Goal: Transaction & Acquisition: Book appointment/travel/reservation

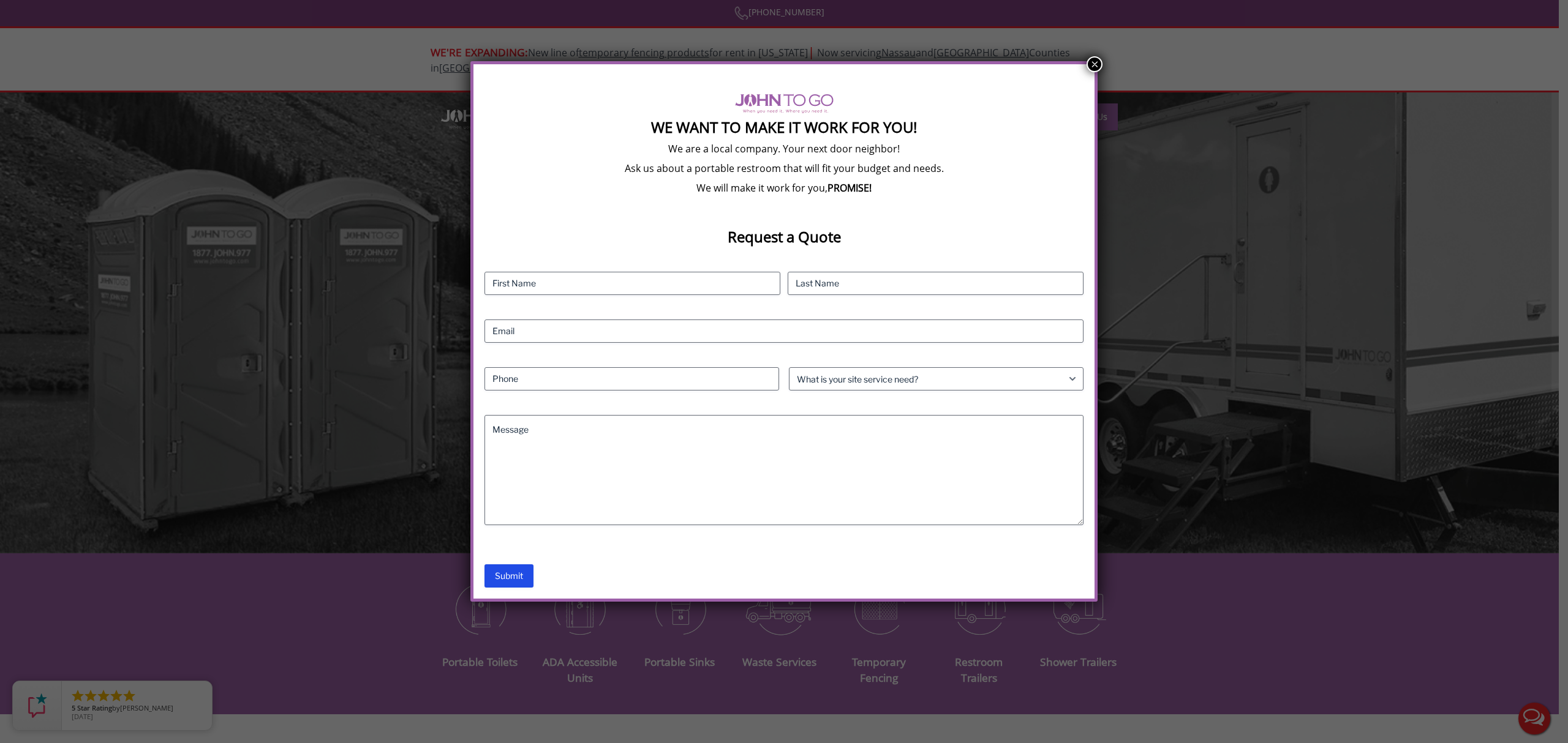
click at [1091, 63] on button "×" at bounding box center [1095, 64] width 16 height 16
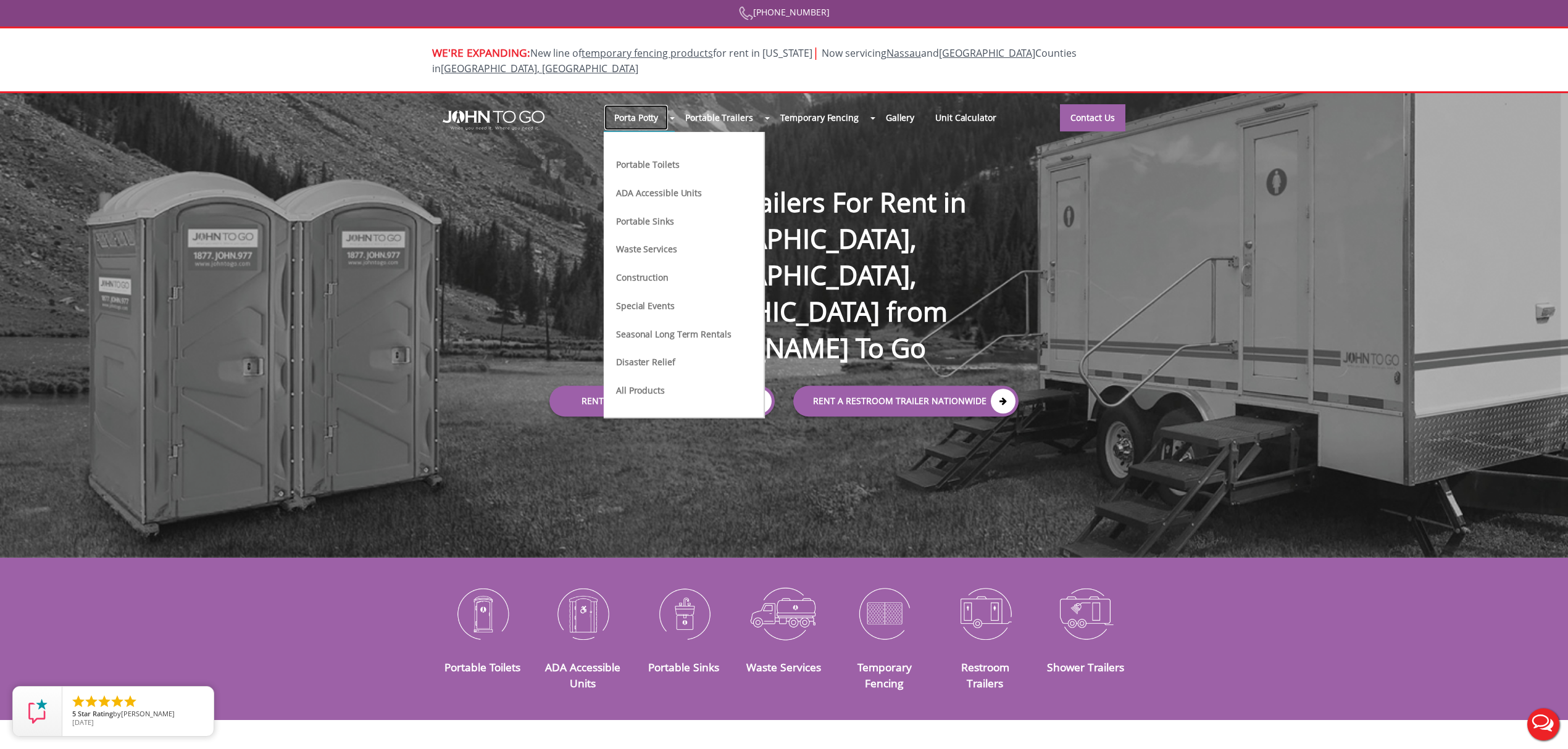
click at [654, 111] on link "Porta Potty" at bounding box center [635, 117] width 64 height 27
drag, startPoint x: 662, startPoint y: 141, endPoint x: 663, endPoint y: 151, distance: 10.0
click at [662, 156] on li "Portable Toilets" at bounding box center [674, 170] width 117 height 28
click at [664, 157] on link "Portable Toilets" at bounding box center [648, 164] width 65 height 13
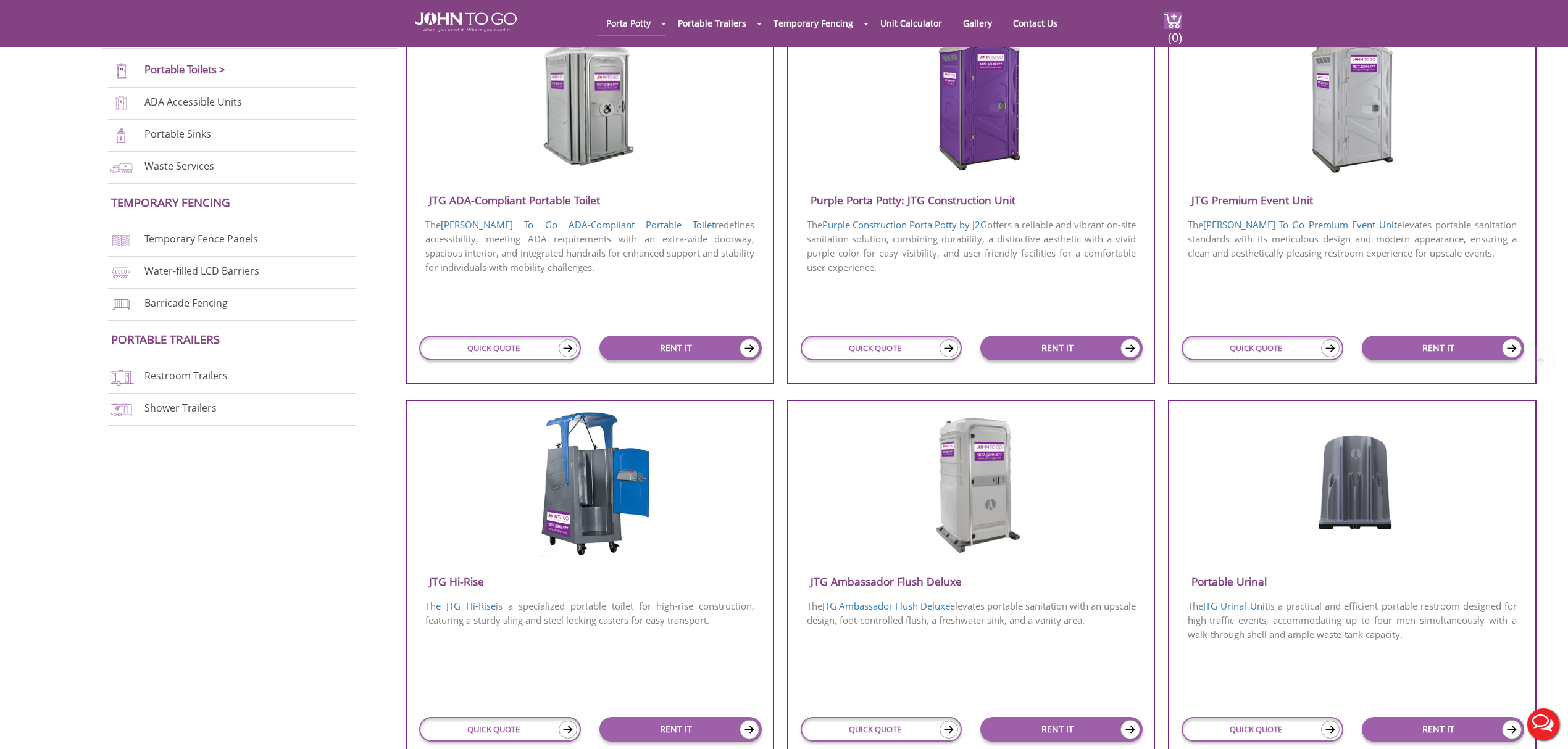
scroll to position [576, 0]
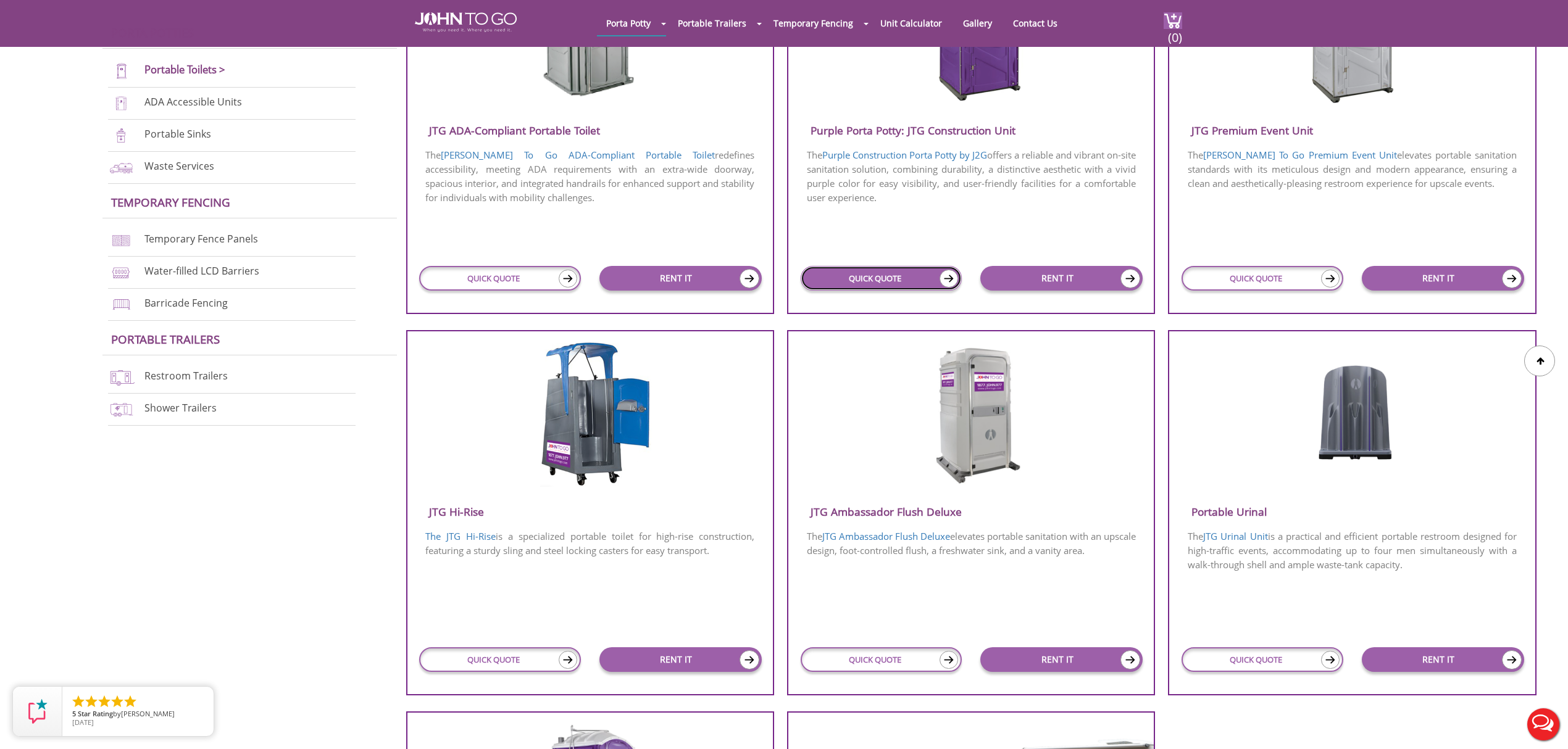
drag, startPoint x: 865, startPoint y: 280, endPoint x: 897, endPoint y: 275, distance: 32.4
click at [865, 279] on link "QUICK QUOTE" at bounding box center [881, 278] width 162 height 25
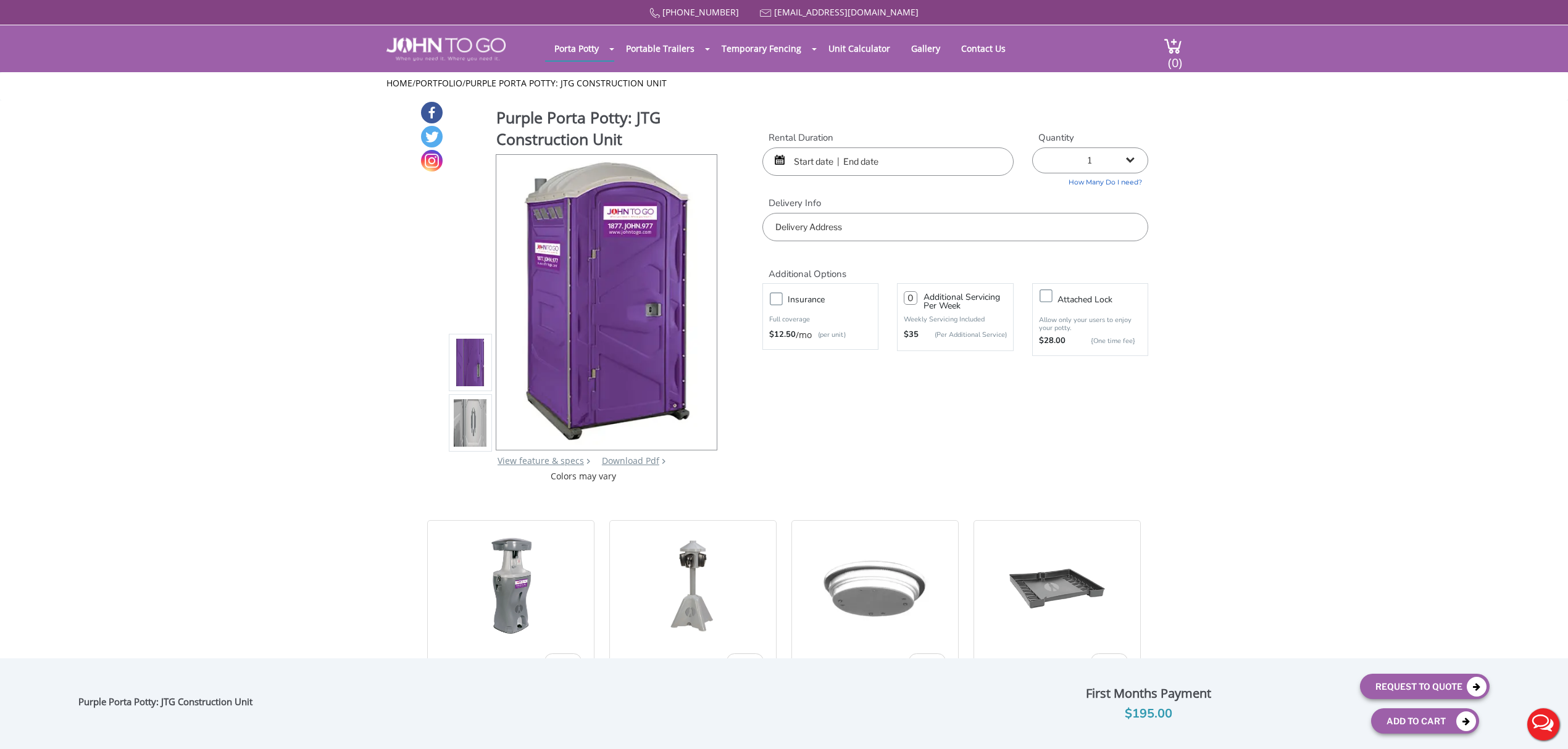
click at [872, 159] on input "text" at bounding box center [888, 162] width 251 height 28
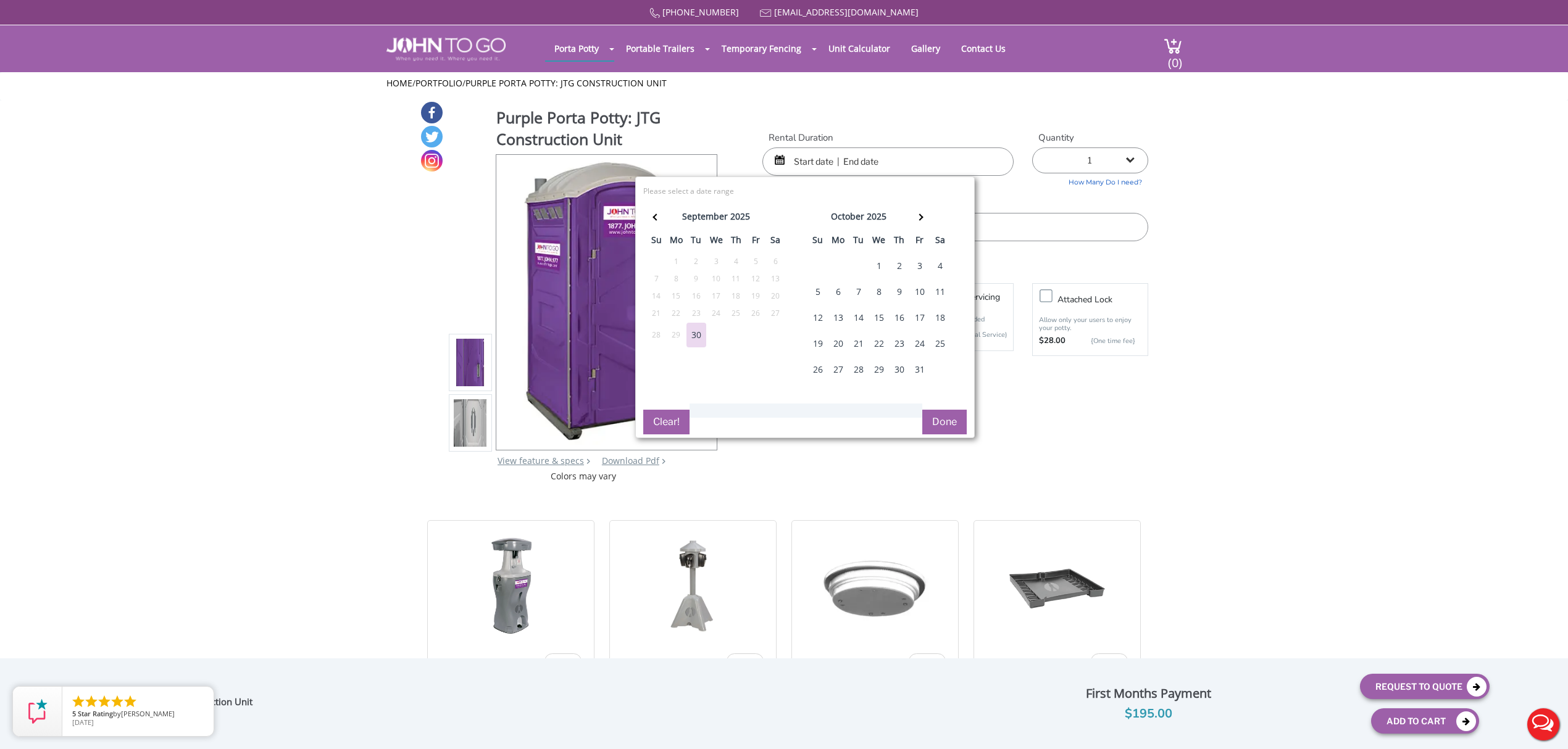
drag, startPoint x: 871, startPoint y: 254, endPoint x: 908, endPoint y: 272, distance: 41.1
click at [897, 272] on tr "28 29 30 1 2 3 4" at bounding box center [879, 266] width 143 height 26
click at [880, 270] on div "1" at bounding box center [879, 266] width 20 height 25
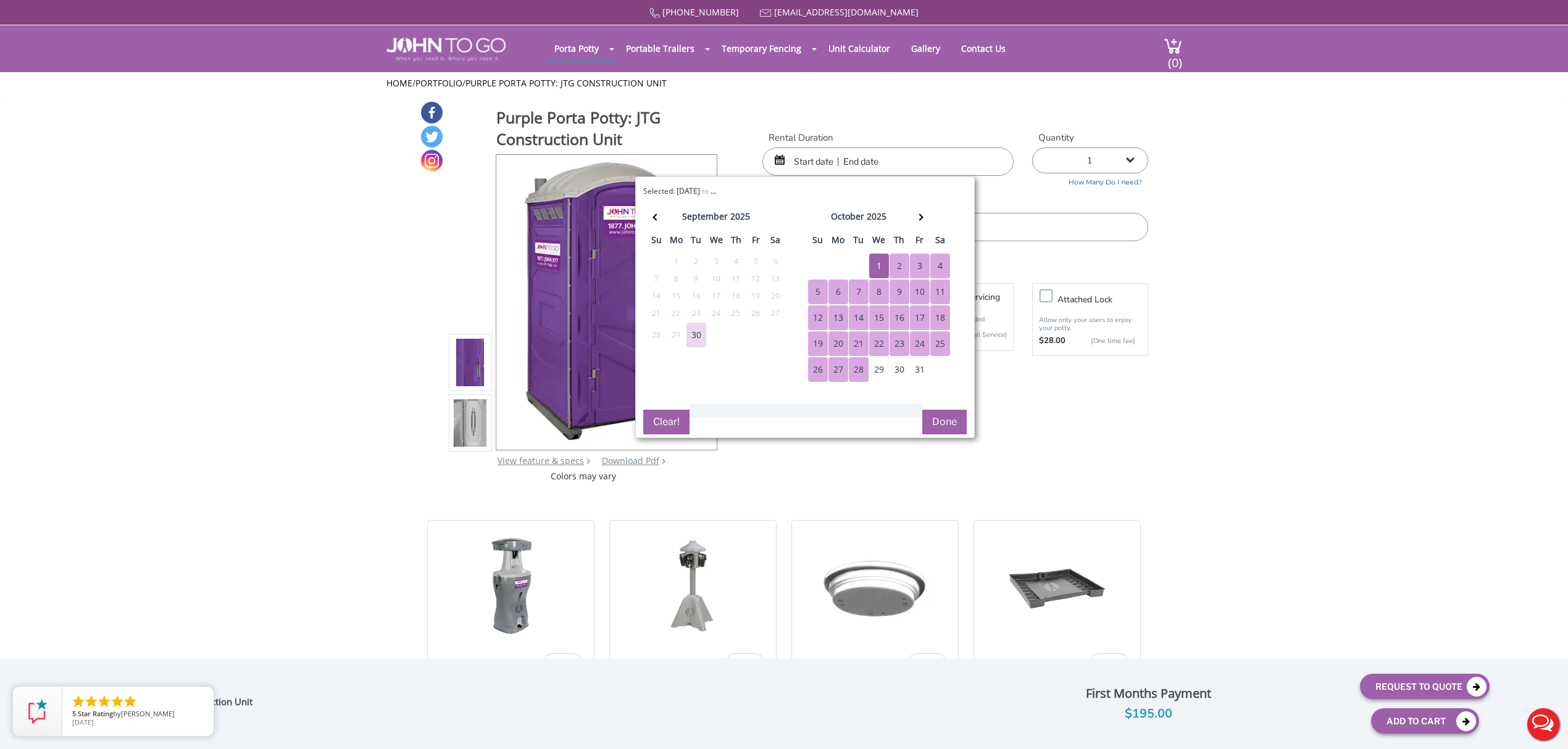
click at [855, 382] on div "28" at bounding box center [859, 369] width 20 height 25
type input "[DATE] to [DATE]"
drag, startPoint x: 941, startPoint y: 421, endPoint x: 908, endPoint y: 259, distance: 165.3
click at [943, 420] on button "Done" at bounding box center [944, 422] width 44 height 25
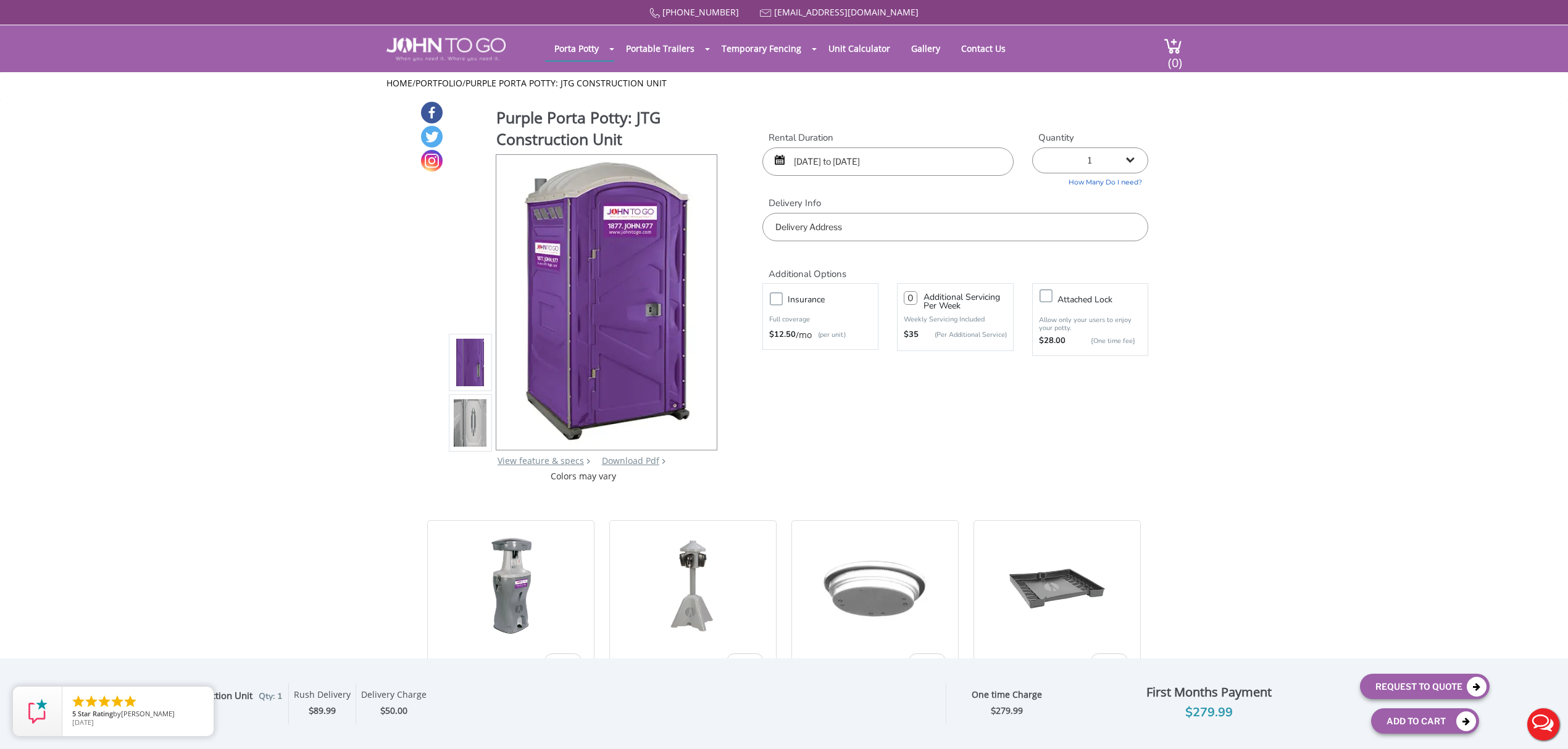
paste input "[EMAIL_ADDRESS][DOMAIN_NAME]"
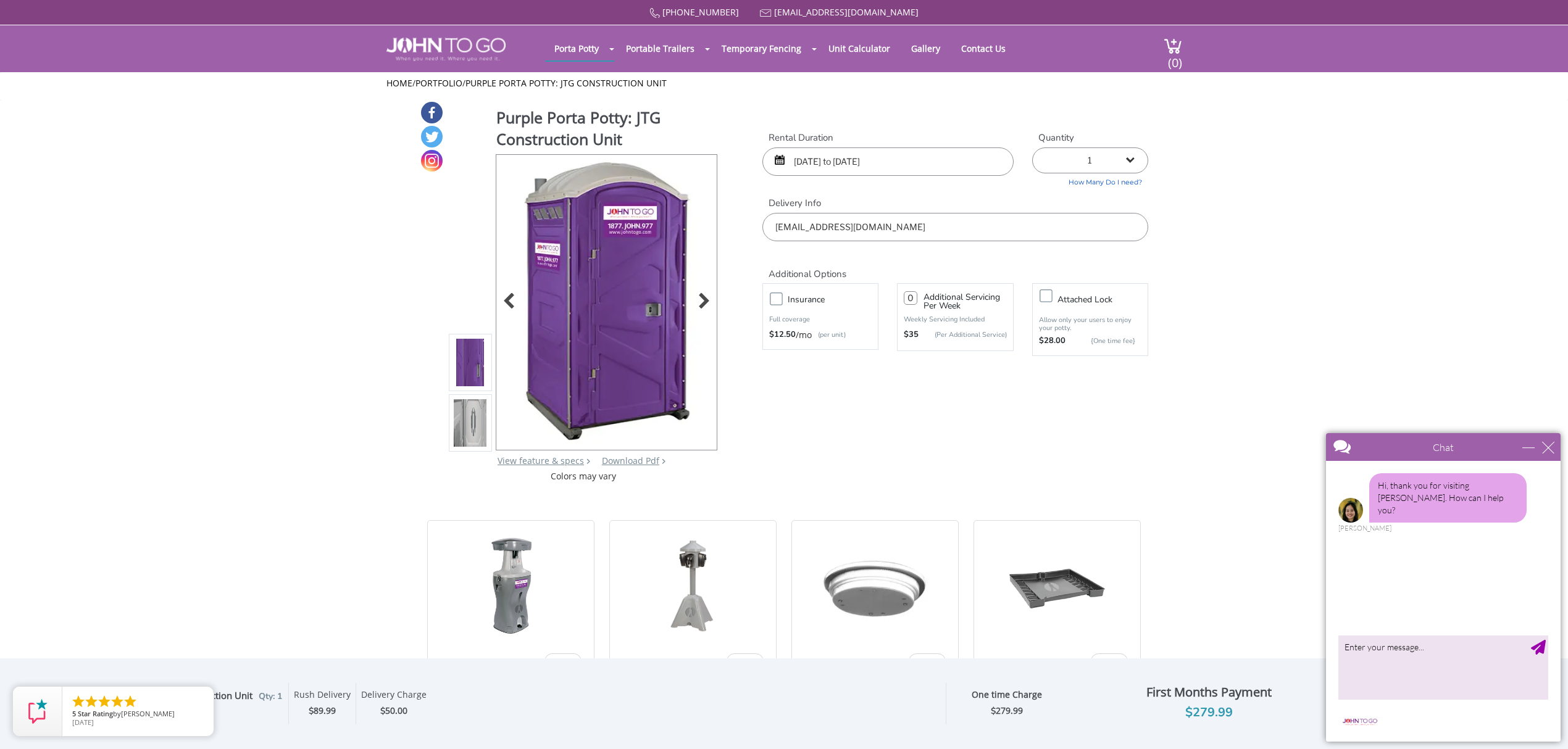
drag, startPoint x: 921, startPoint y: 227, endPoint x: 616, endPoint y: 217, distance: 305.2
click at [616, 217] on div "Purple Porta Potty: JTG Construction Unit View feature & specs Download Pdf Pro…" at bounding box center [784, 291] width 729 height 382
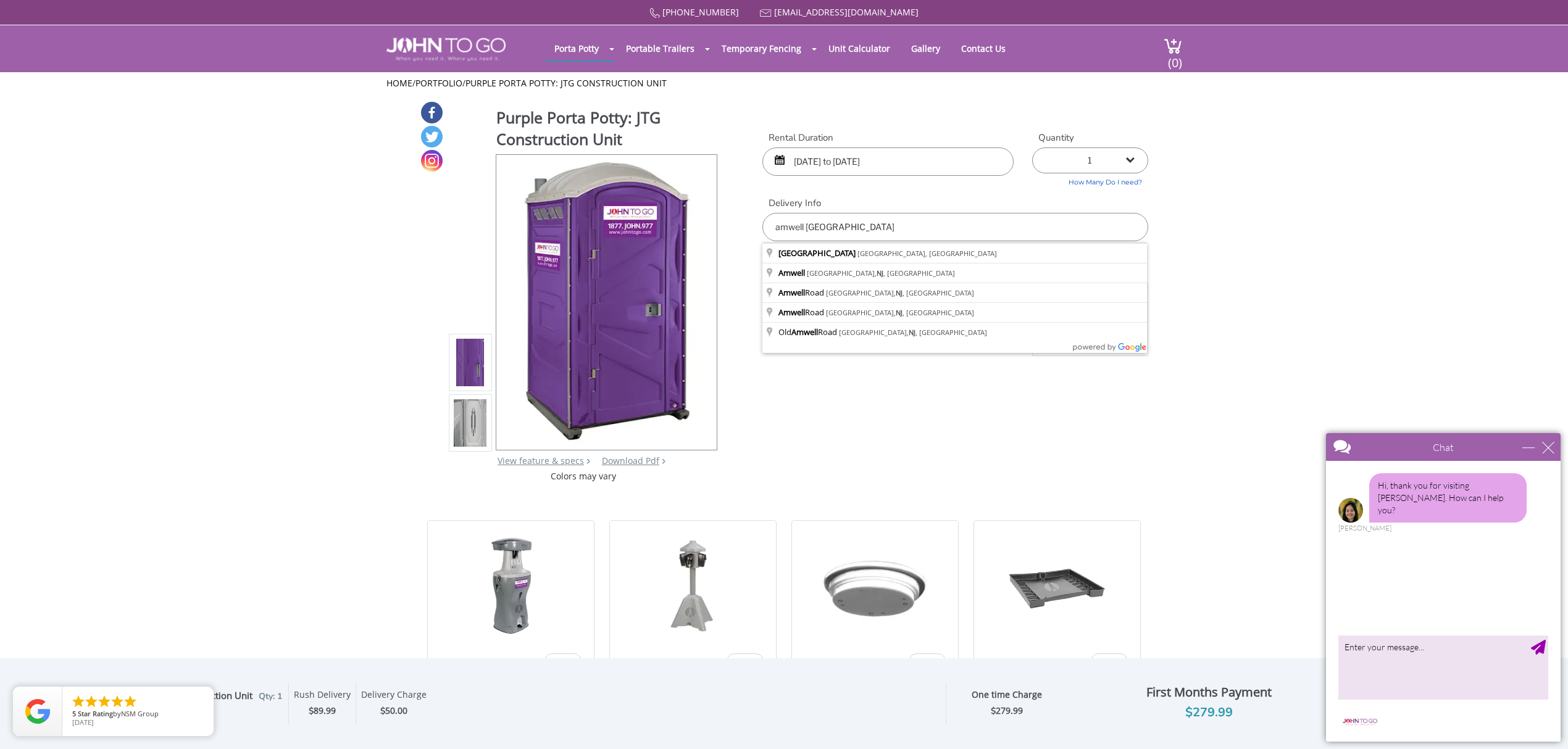
drag, startPoint x: 825, startPoint y: 230, endPoint x: 725, endPoint y: 215, distance: 101.1
click at [725, 215] on div "Purple Porta Potty: JTG Construction Unit View feature & specs Download Pdf Pro…" at bounding box center [784, 291] width 729 height 382
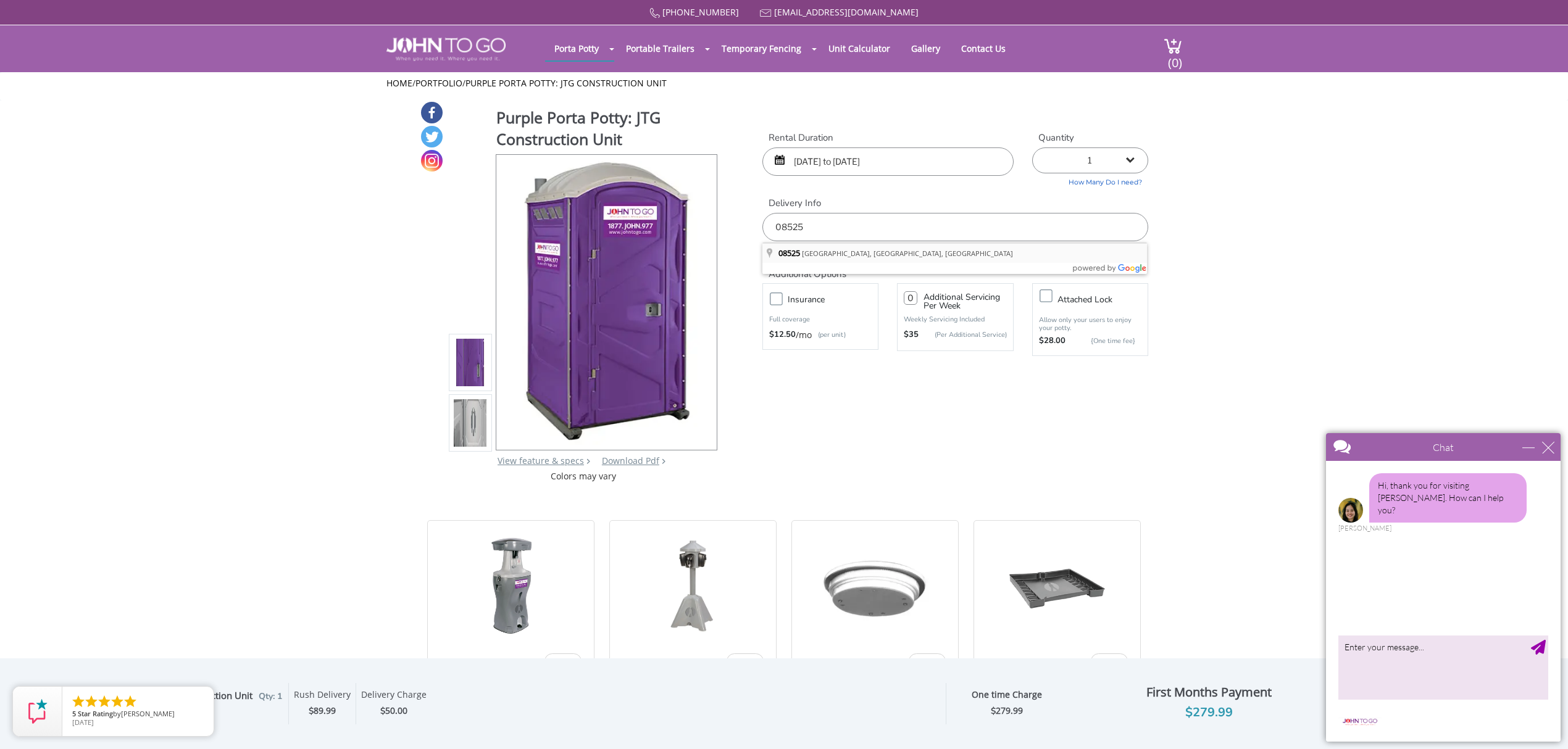
type input "[GEOGRAPHIC_DATA], [GEOGRAPHIC_DATA]"
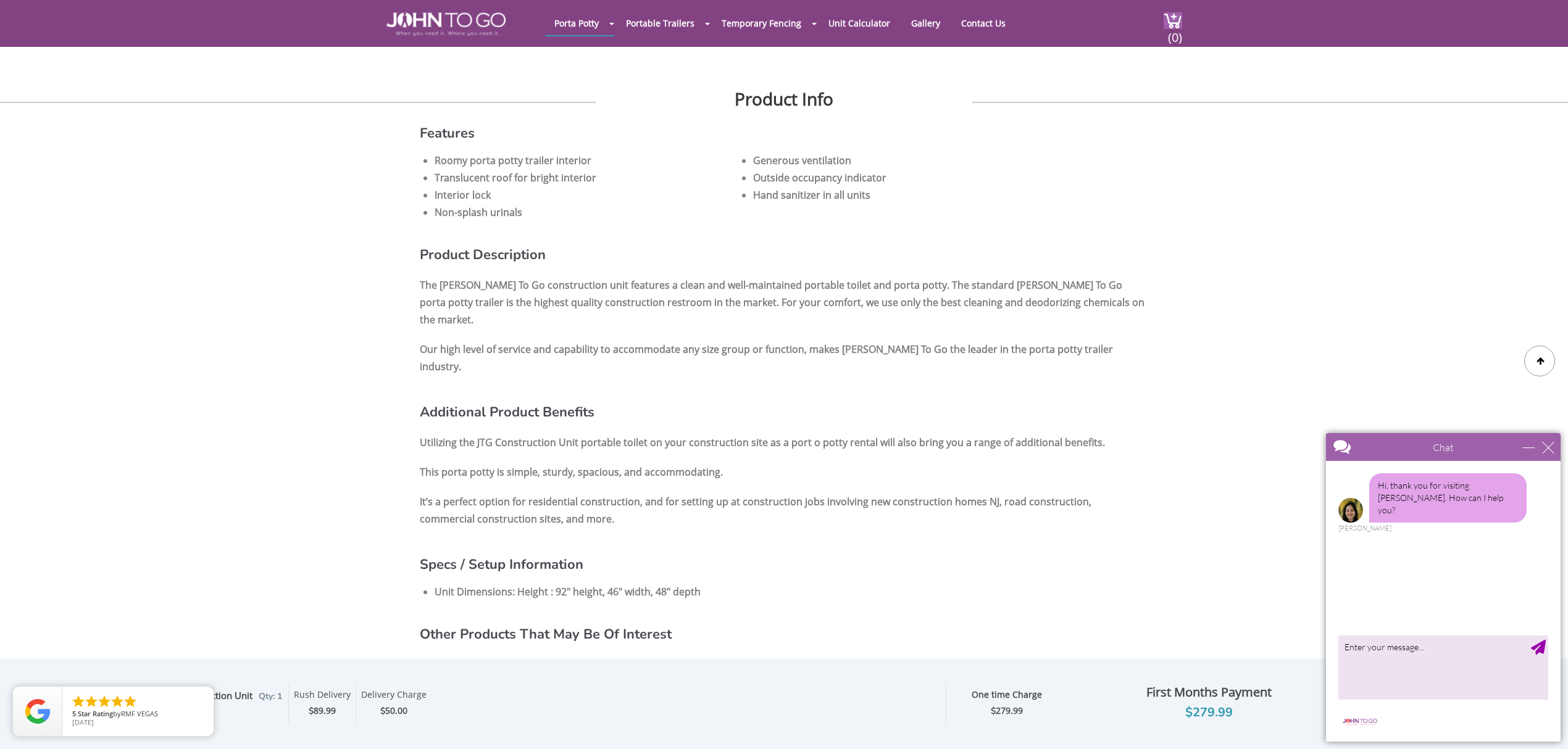
scroll to position [741, 0]
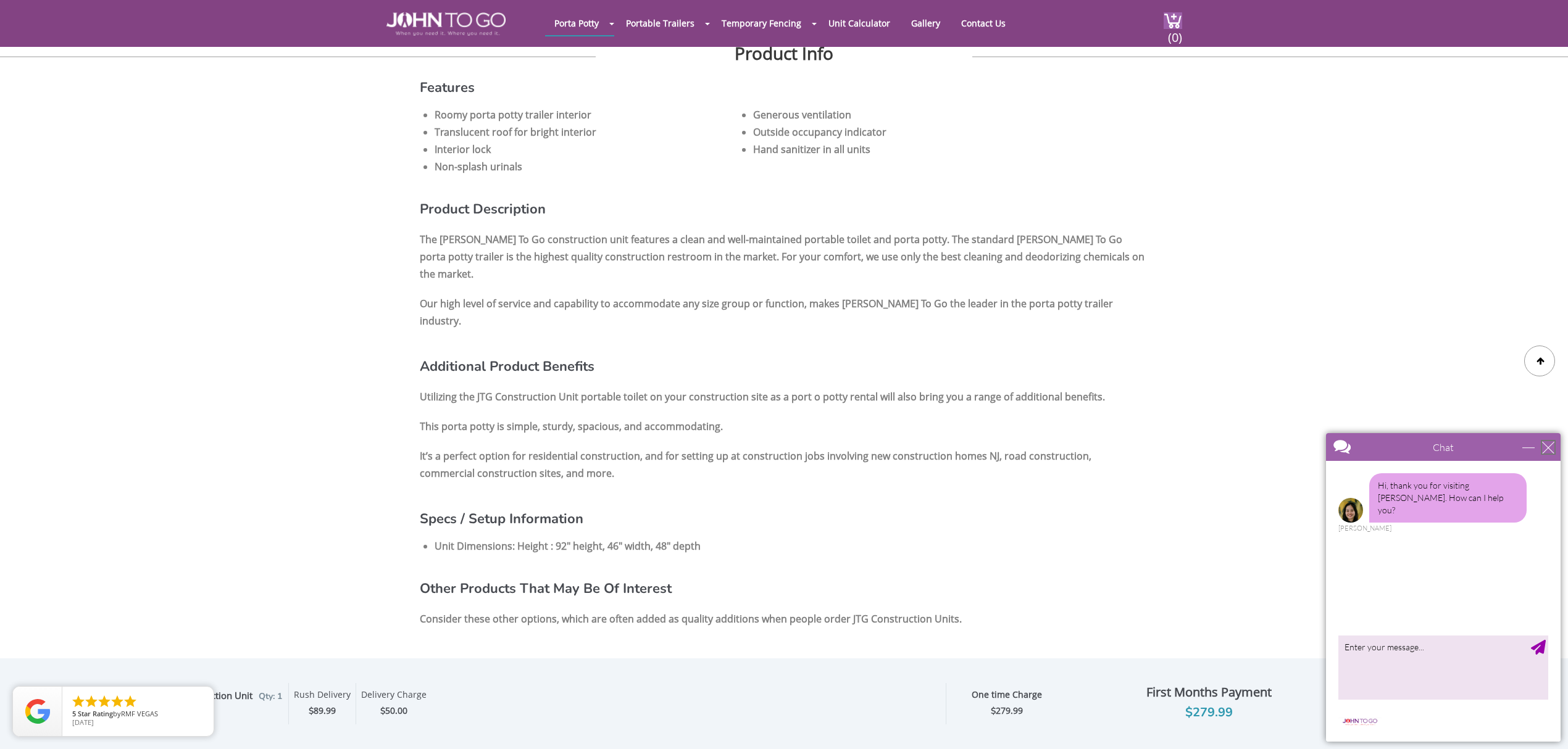
click at [1547, 445] on div "close" at bounding box center [1548, 447] width 12 height 12
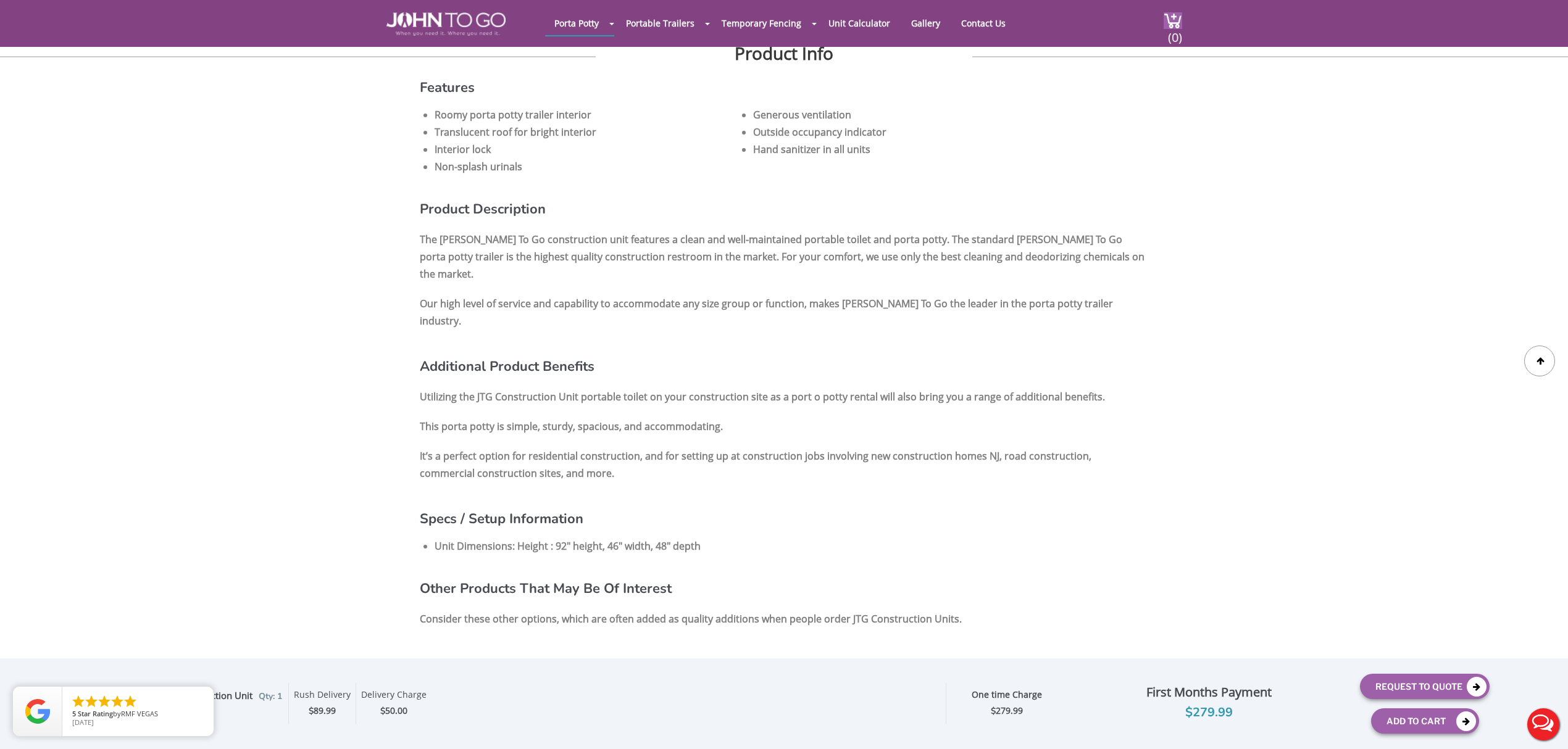
scroll to position [0, 0]
click at [1419, 679] on button "Request To Quote" at bounding box center [1425, 687] width 130 height 25
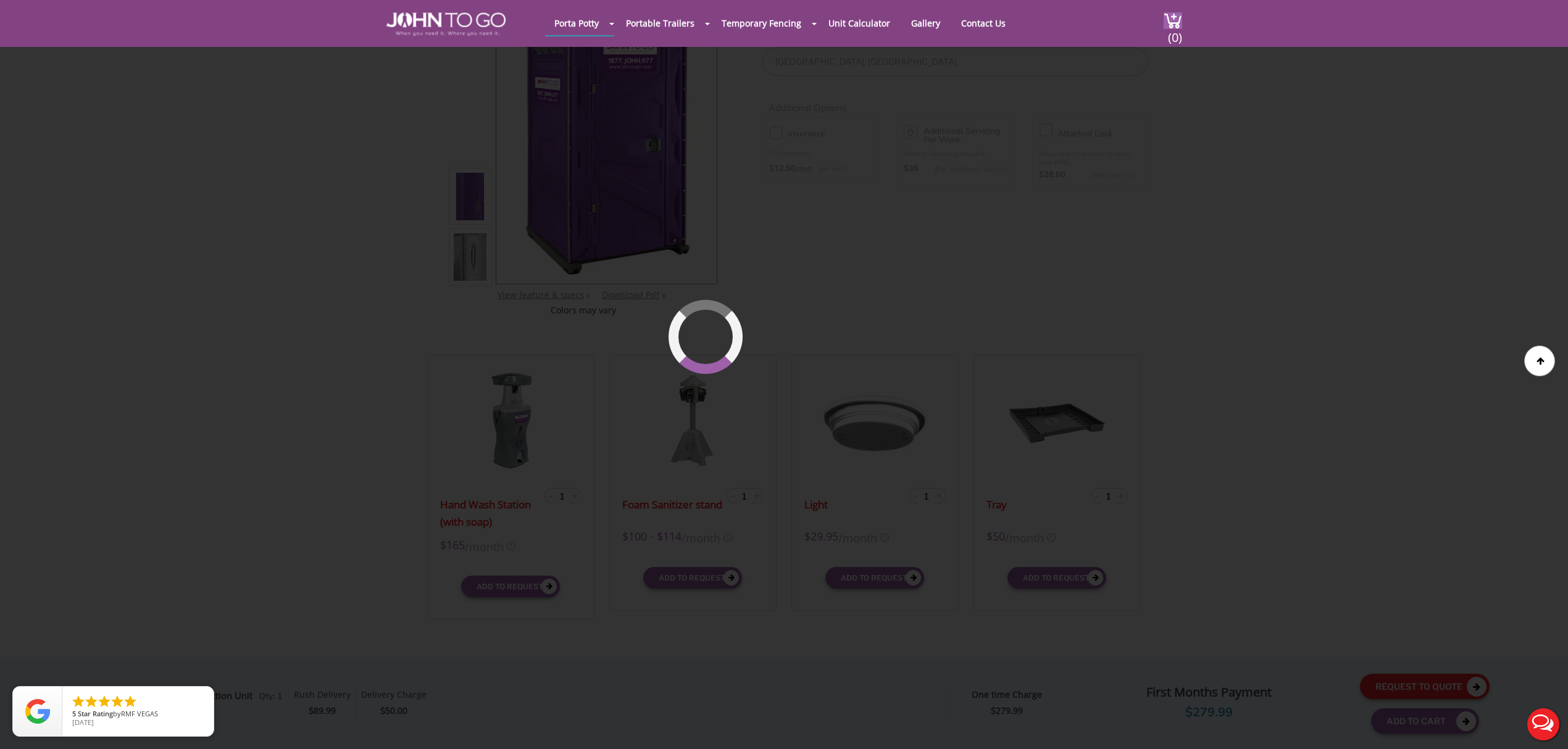
scroll to position [85, 0]
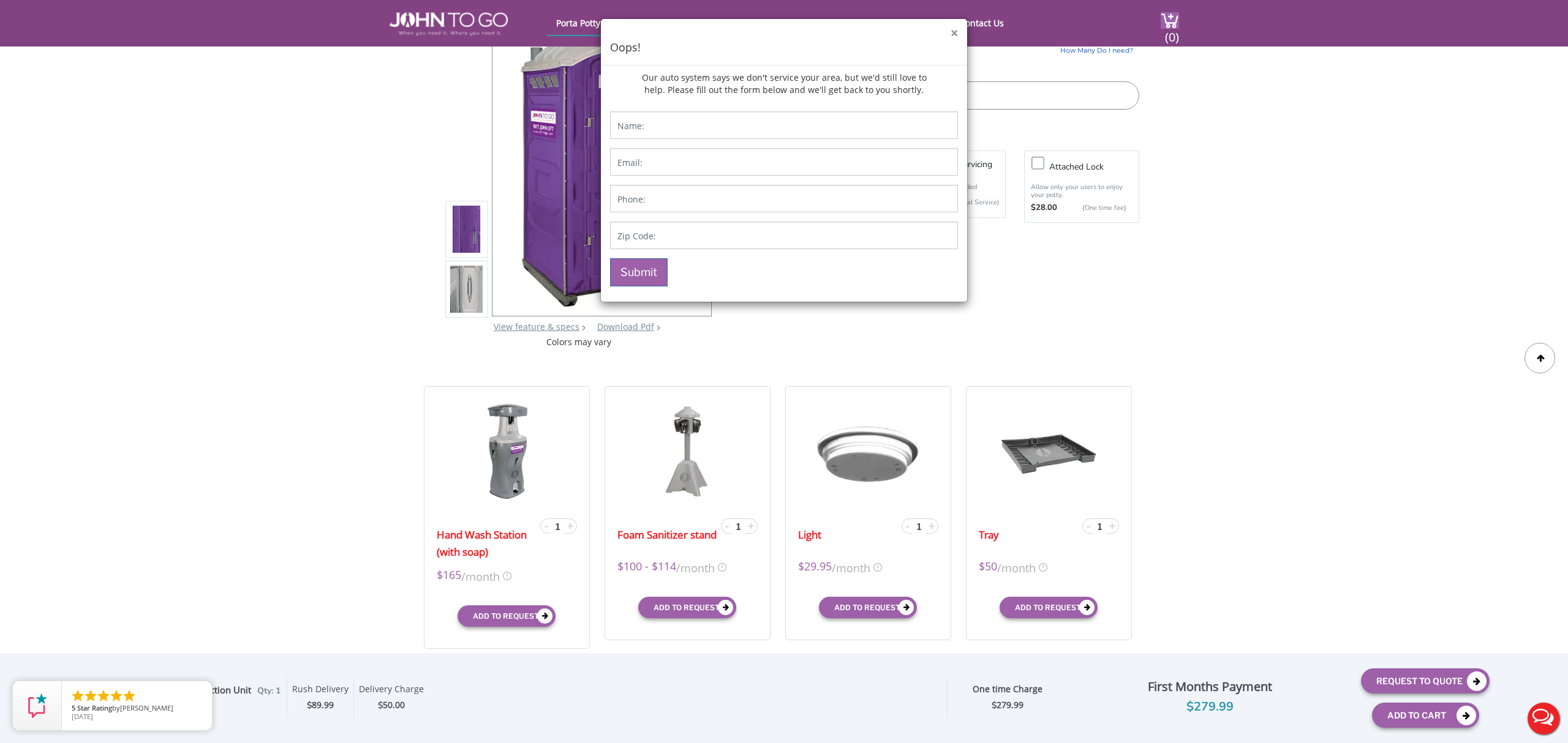
click at [951, 38] on button "×" at bounding box center [955, 33] width 7 height 13
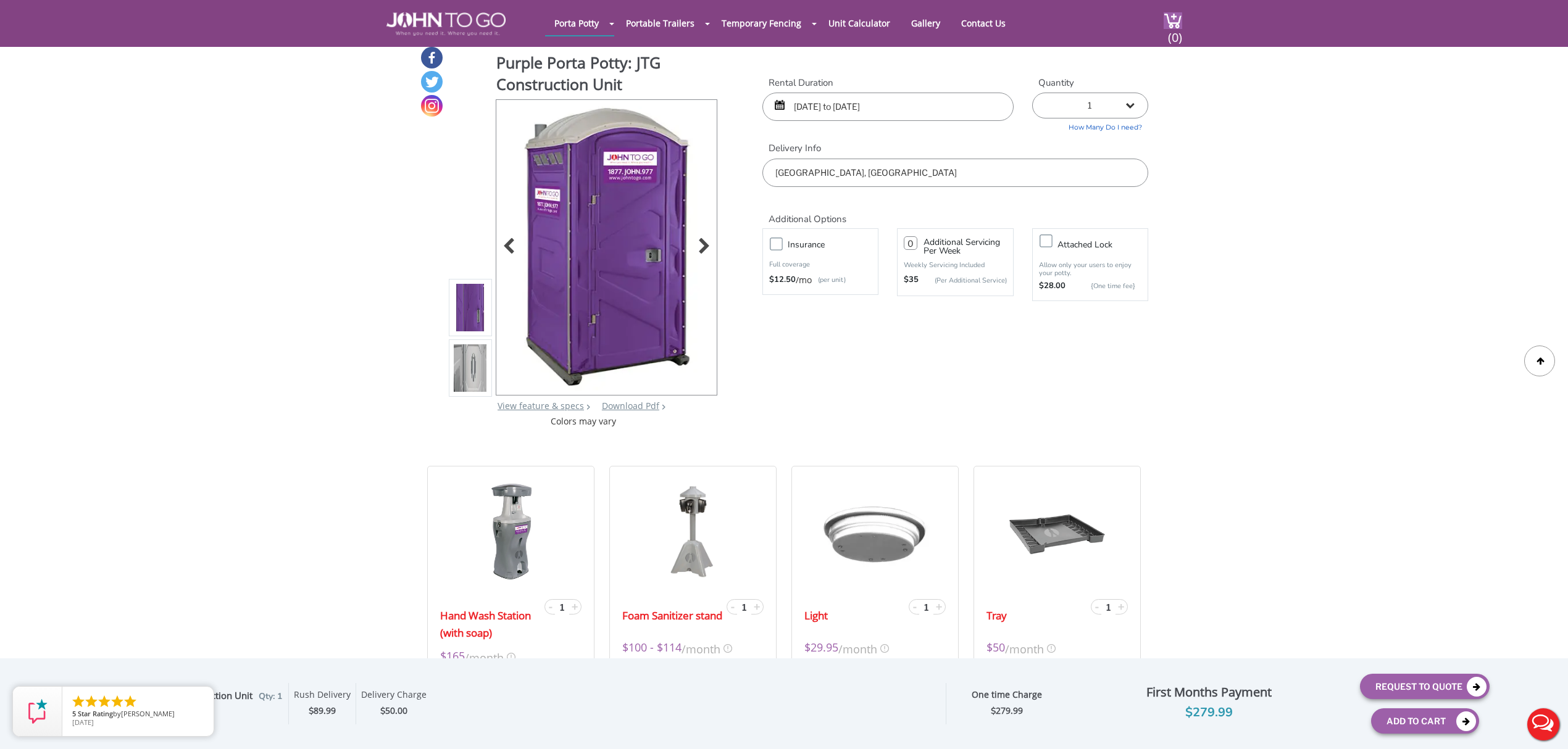
scroll to position [0, 0]
